Goal: Transaction & Acquisition: Subscribe to service/newsletter

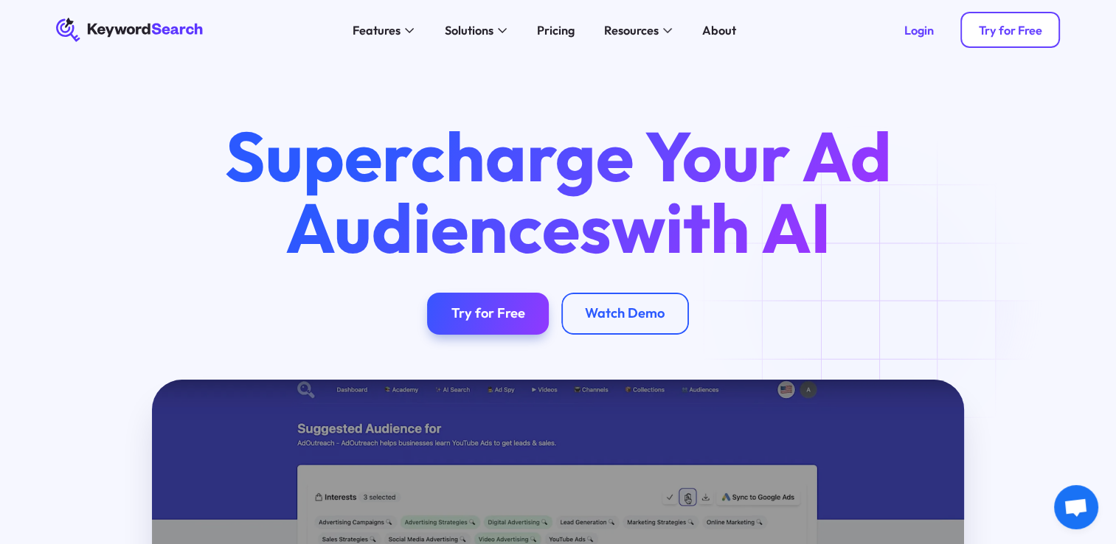
click at [1029, 35] on div "Try for Free" at bounding box center [1009, 30] width 63 height 15
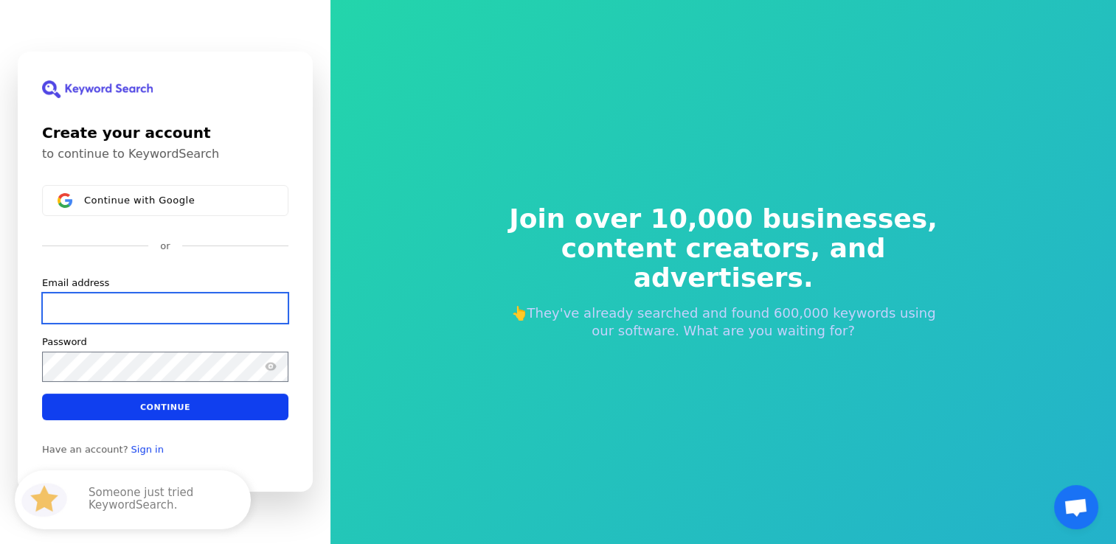
click at [220, 307] on input "Email address" at bounding box center [165, 308] width 246 height 31
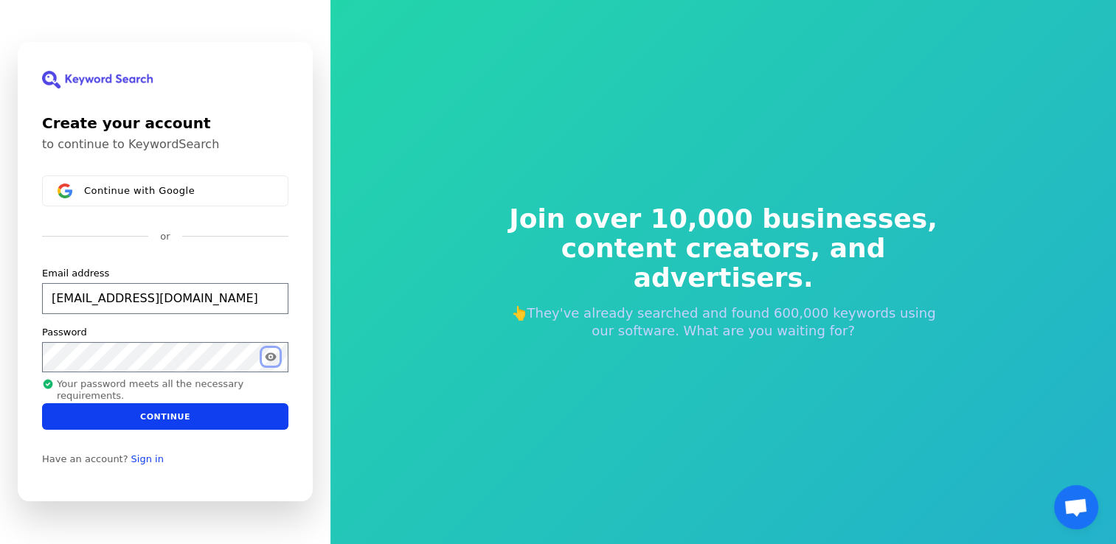
click at [268, 361] on icon "Show password" at bounding box center [271, 358] width 12 height 12
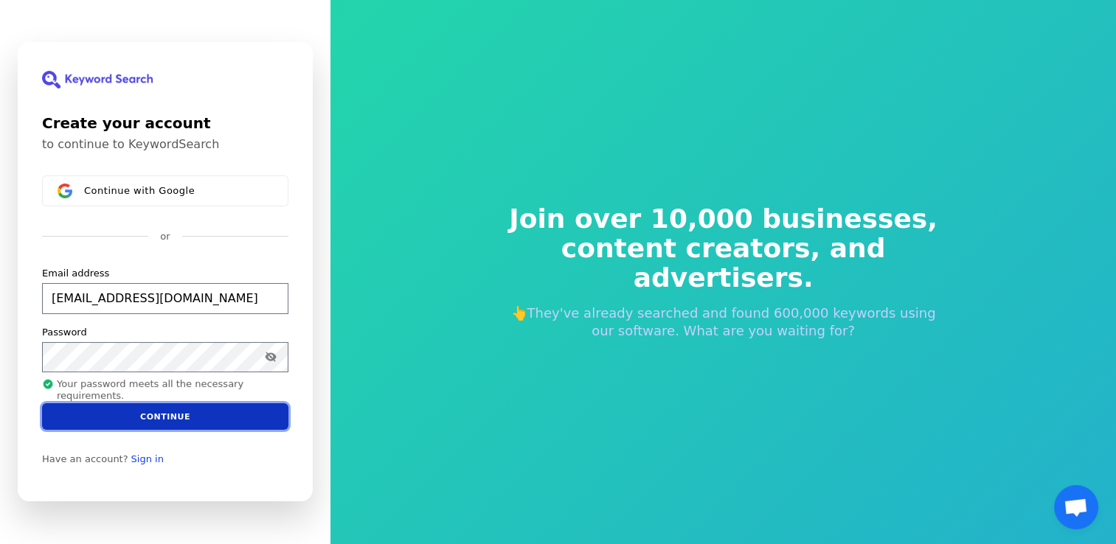
click at [212, 421] on button "Continue" at bounding box center [165, 416] width 246 height 27
type input "[EMAIL_ADDRESS][DOMAIN_NAME]"
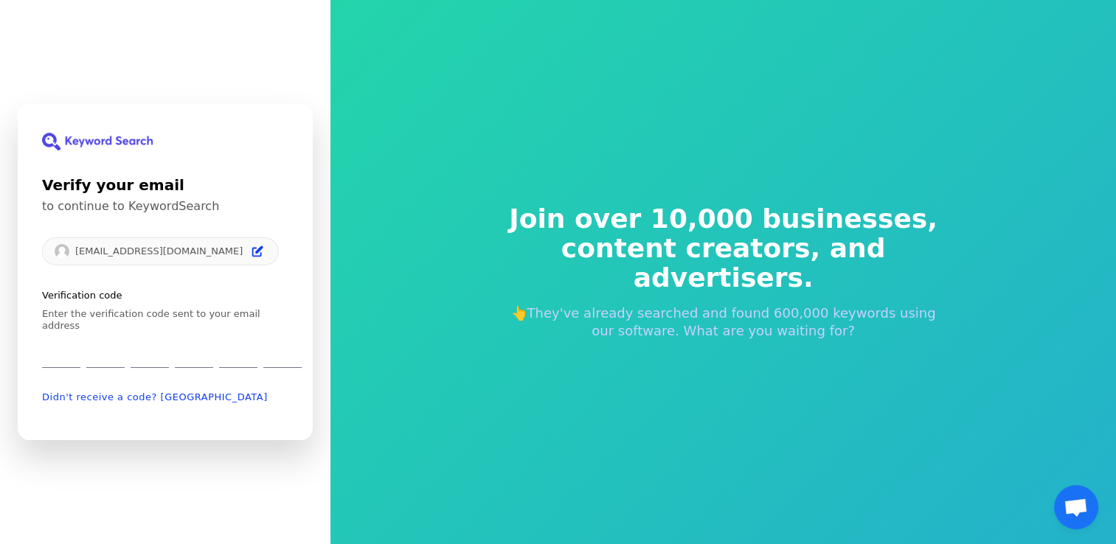
type input "8"
type input "5"
type input "6"
type input "7"
type input "3"
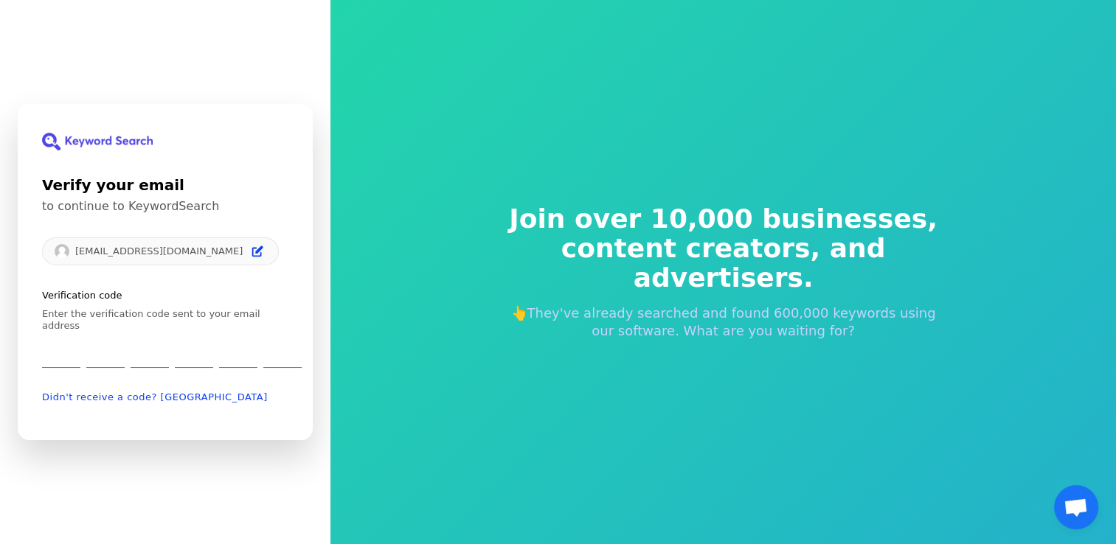
type input "7"
click at [69, 342] on div "8 5 6 7 3 7" at bounding box center [172, 353] width 260 height 30
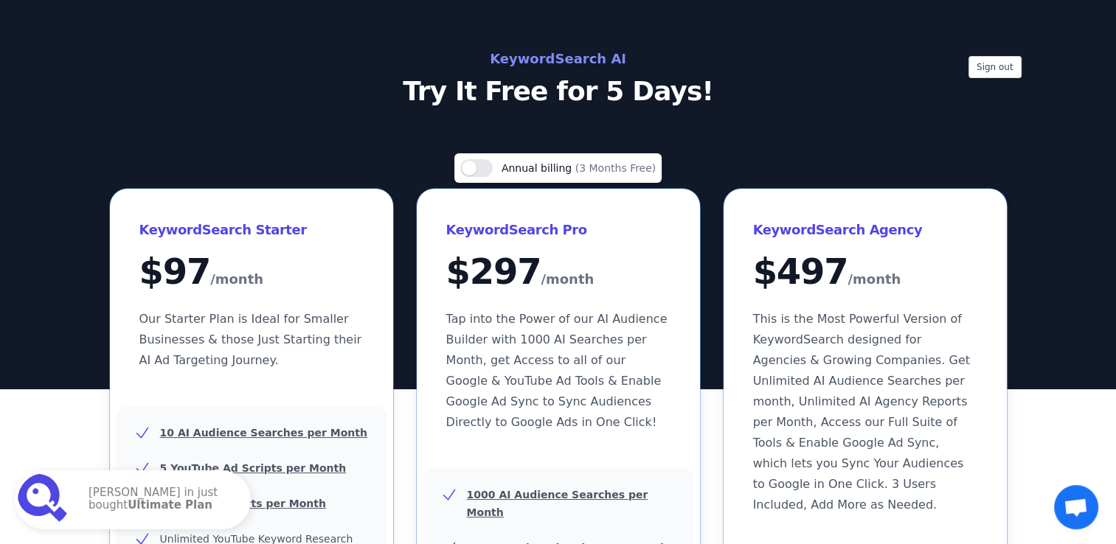
click at [835, 102] on p "Try It Free for 5 Days!" at bounding box center [558, 91] width 661 height 29
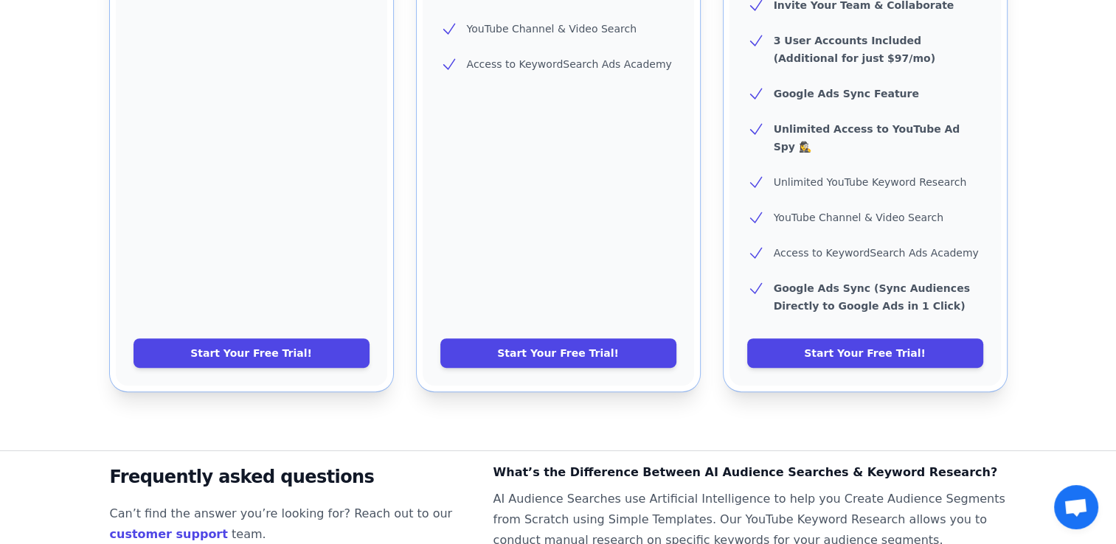
scroll to position [711, 0]
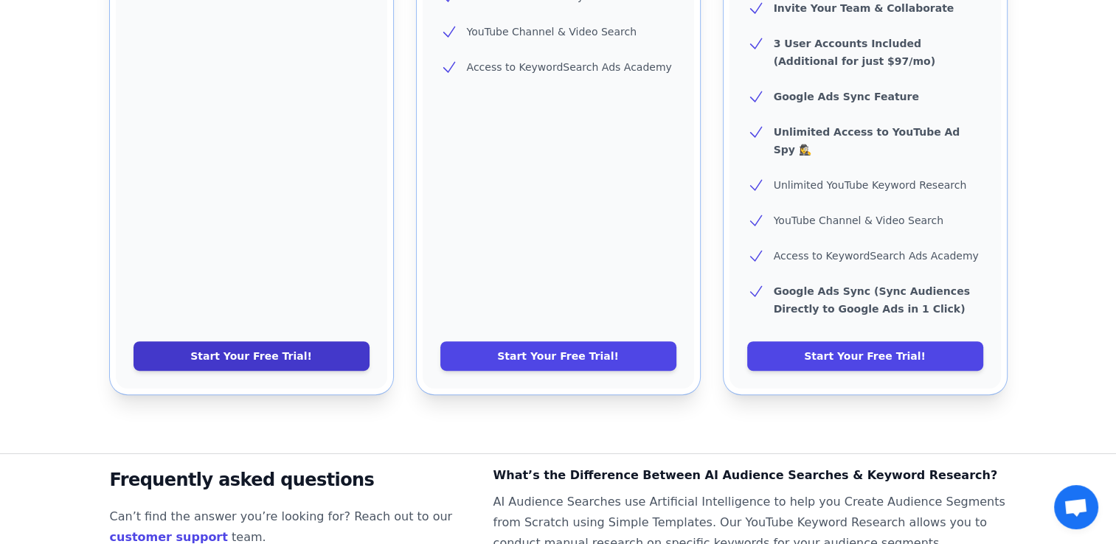
click at [294, 341] on link "Start Your Free Trial!" at bounding box center [251, 355] width 236 height 29
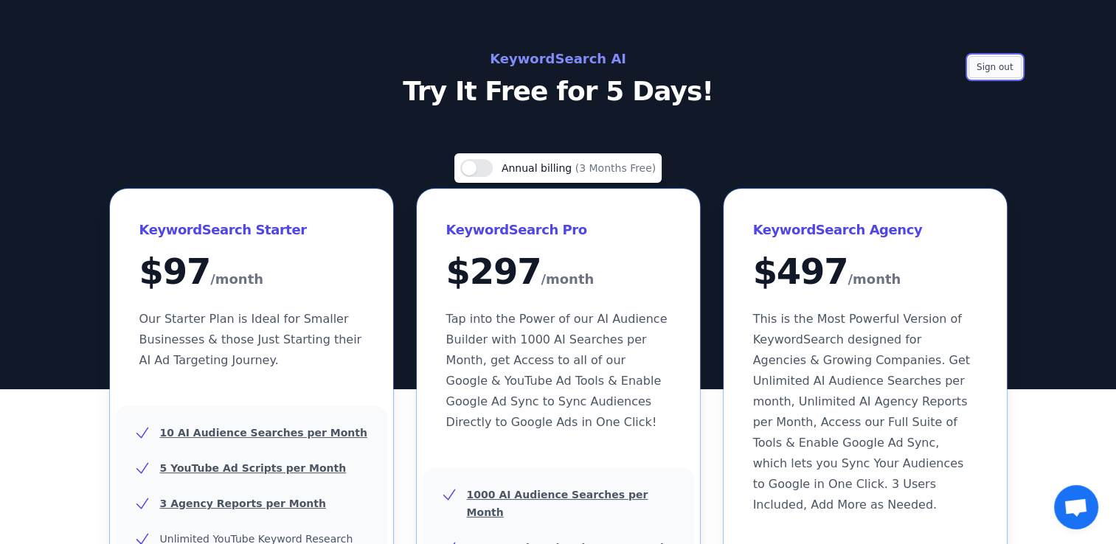
click at [1000, 66] on button "Sign out" at bounding box center [994, 67] width 53 height 22
